Goal: Task Accomplishment & Management: Use online tool/utility

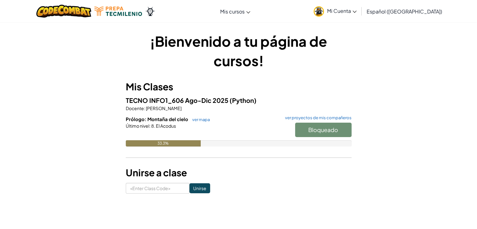
click at [185, 144] on div "33.3%" at bounding box center [163, 143] width 75 height 6
click at [309, 129] on div "Bloqueado" at bounding box center [320, 132] width 63 height 18
click at [129, 137] on div at bounding box center [239, 134] width 226 height 11
click at [190, 121] on link "ver mapa" at bounding box center [199, 119] width 21 height 5
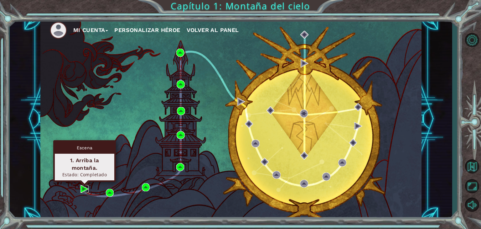
click at [86, 188] on img at bounding box center [85, 189] width 8 height 8
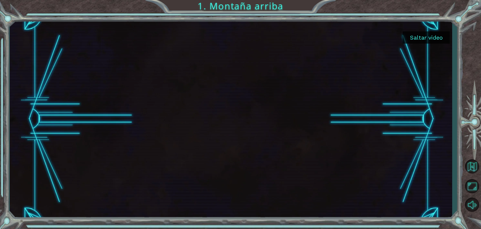
click at [420, 37] on button "Saltar video" at bounding box center [426, 37] width 47 height 12
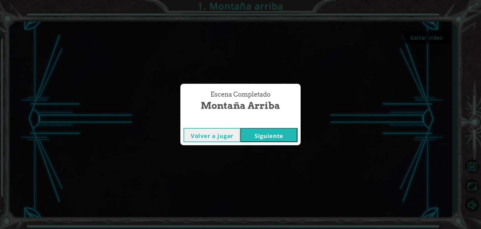
click at [294, 132] on button "Siguiente" at bounding box center [269, 135] width 57 height 14
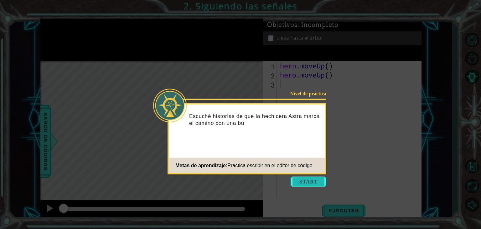
click at [316, 185] on button "Start" at bounding box center [309, 181] width 36 height 10
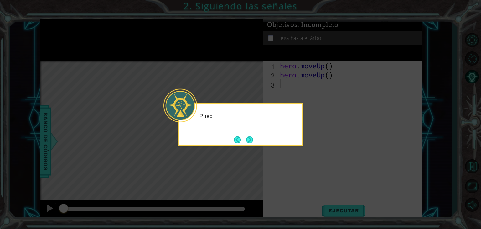
click at [316, 185] on icon at bounding box center [240, 114] width 481 height 229
click at [253, 136] on button "Next" at bounding box center [249, 139] width 7 height 7
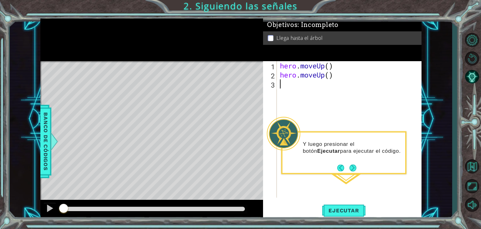
click at [328, 81] on div "hero . moveUp ( ) hero . moveUp ( )" at bounding box center [351, 138] width 144 height 154
drag, startPoint x: 337, startPoint y: 78, endPoint x: 263, endPoint y: 72, distance: 73.6
click at [263, 72] on div "1 2 3 hero . moveUp ( ) hero . moveUp ( ) ההההההההההההההההההההההההההההההההההההה…" at bounding box center [341, 129] width 157 height 136
type textarea "hero.moveUp()"
click at [263, 72] on div "hero.moveUp() 1 2 3 hero . moveUp ( ) hero . moveUp ( ) ההההההההההההההההההההההה…" at bounding box center [341, 129] width 157 height 136
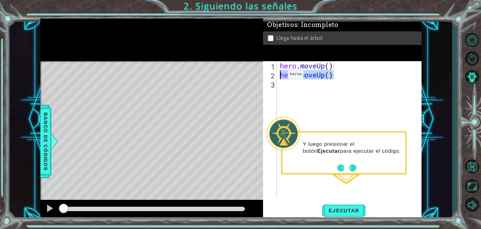
drag, startPoint x: 349, startPoint y: 74, endPoint x: 279, endPoint y: 76, distance: 70.2
click at [279, 76] on div "hero . moveUp ( ) hero . moveUp ( )" at bounding box center [349, 129] width 141 height 136
click at [327, 67] on div "hero . moveUp ( )" at bounding box center [351, 138] width 144 height 154
click at [328, 67] on div "hero . moveUp ( )" at bounding box center [351, 138] width 144 height 154
type textarea "hero.moveUp(2)"
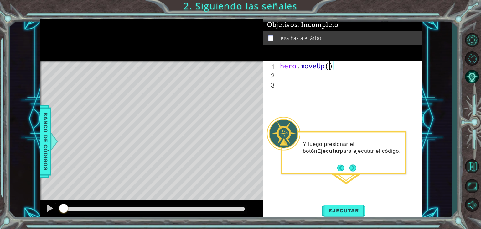
scroll to position [0, 2]
click at [347, 102] on div "hero . moveUp ( 2 )" at bounding box center [351, 138] width 144 height 154
click at [341, 202] on button "Ejecutar" at bounding box center [343, 210] width 43 height 16
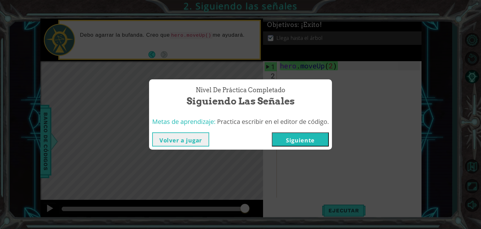
click at [317, 139] on button "Siguiente" at bounding box center [300, 139] width 57 height 14
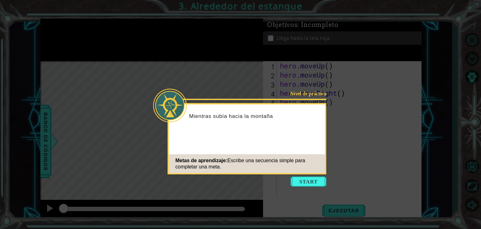
click at [333, 152] on icon at bounding box center [240, 114] width 481 height 229
click at [309, 184] on button "Start" at bounding box center [309, 181] width 36 height 10
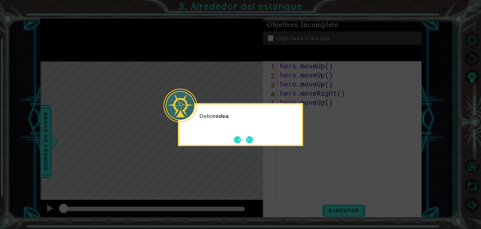
click at [309, 184] on icon at bounding box center [240, 114] width 481 height 229
click at [312, 164] on icon at bounding box center [240, 114] width 481 height 229
click at [310, 159] on icon at bounding box center [240, 114] width 481 height 229
click at [252, 141] on button "Next" at bounding box center [249, 139] width 7 height 7
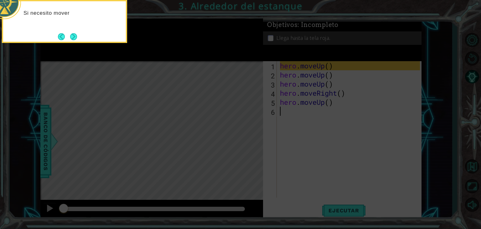
click at [280, 142] on icon at bounding box center [240, 34] width 481 height 389
click at [69, 33] on button "Back" at bounding box center [64, 36] width 12 height 7
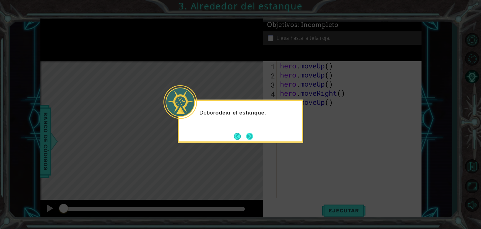
click at [251, 139] on button "Next" at bounding box center [249, 136] width 7 height 7
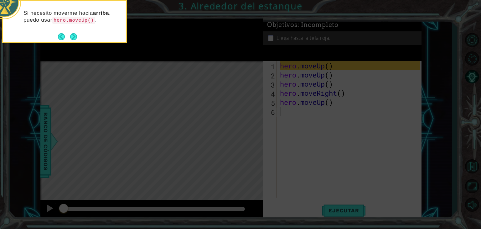
click at [82, 31] on div "Si necesito moverme hacia arriba , puedo usar hero.moveUp() ." at bounding box center [64, 20] width 123 height 32
click at [74, 35] on button "Next" at bounding box center [73, 36] width 7 height 7
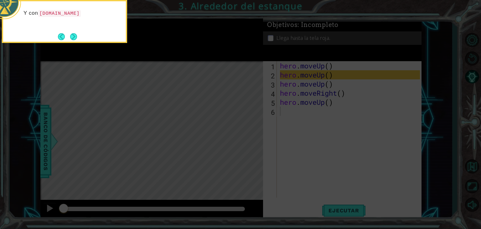
click at [74, 35] on button "Next" at bounding box center [73, 36] width 7 height 7
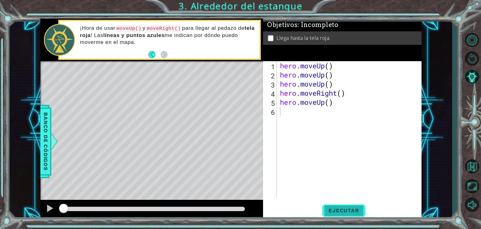
click at [325, 207] on span "Ejecutar" at bounding box center [343, 210] width 43 height 6
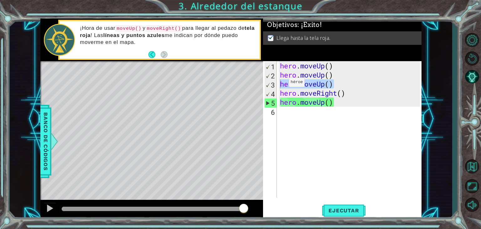
drag, startPoint x: 343, startPoint y: 86, endPoint x: 279, endPoint y: 84, distance: 64.3
click at [279, 84] on body "1 ההההההההההההההההההההההההההההההההההההההההההההההההההההההההההההההההההההההההההההה…" at bounding box center [240, 114] width 481 height 229
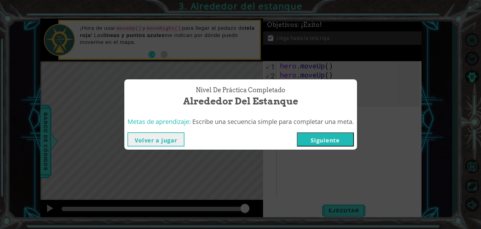
click at [144, 152] on div "Nivel de práctica Completado Alrededor del estanque Metas de aprendizaje: Escri…" at bounding box center [240, 114] width 481 height 229
click at [144, 145] on button "Volver a jugar" at bounding box center [156, 139] width 57 height 14
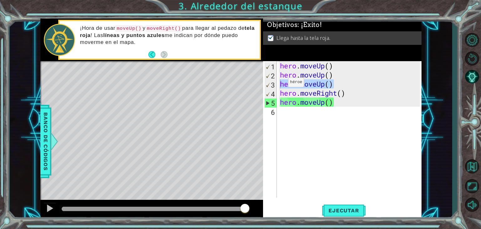
type textarea "hero.moveUp()"
drag, startPoint x: 335, startPoint y: 85, endPoint x: 281, endPoint y: 81, distance: 54.4
click at [281, 81] on div "hero . moveUp ( ) hero . moveUp ( ) hero . moveUp ( ) hero . moveRight ( ) hero…" at bounding box center [351, 138] width 144 height 154
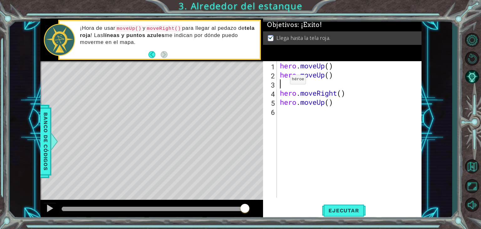
type textarea "hero.moveUp()"
click at [277, 171] on div "hero.moveUp() 1 2 3 4 5 hero . moveUp ( ) hero . moveUp ( ) hero . moveRight ( …" at bounding box center [341, 129] width 157 height 136
click at [261, 183] on div "1 ההההההההההההההההההההההההההההההההההההההההההההההההההההההההההההההההההההההההההההה…" at bounding box center [230, 118] width 381 height 201
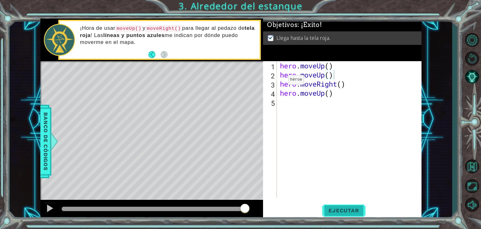
click at [363, 206] on button "Ejecutar" at bounding box center [343, 210] width 43 height 16
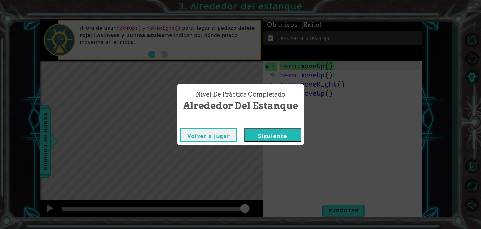
click at [289, 135] on button "Siguiente" at bounding box center [272, 135] width 57 height 14
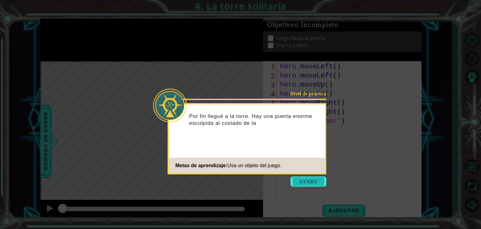
click at [299, 180] on button "Start" at bounding box center [309, 181] width 36 height 10
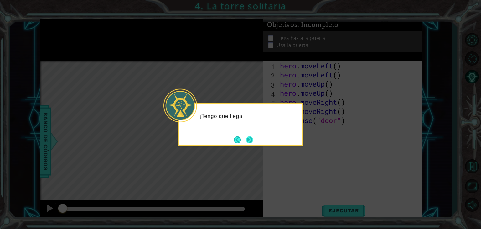
click at [253, 139] on button "Next" at bounding box center [249, 139] width 7 height 7
click at [251, 139] on button "Next" at bounding box center [249, 139] width 7 height 7
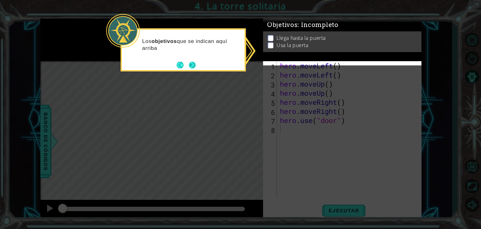
click at [195, 66] on button "Next" at bounding box center [192, 64] width 7 height 7
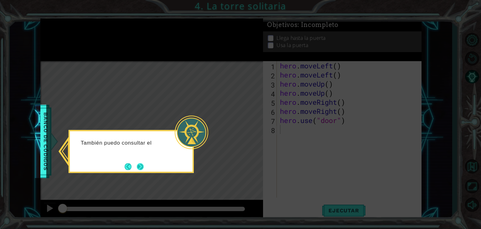
click at [139, 164] on button "Next" at bounding box center [140, 166] width 7 height 7
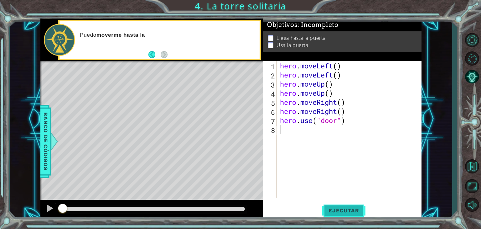
click at [336, 208] on span "Ejecutar" at bounding box center [343, 210] width 43 height 6
